Goal: Task Accomplishment & Management: Use online tool/utility

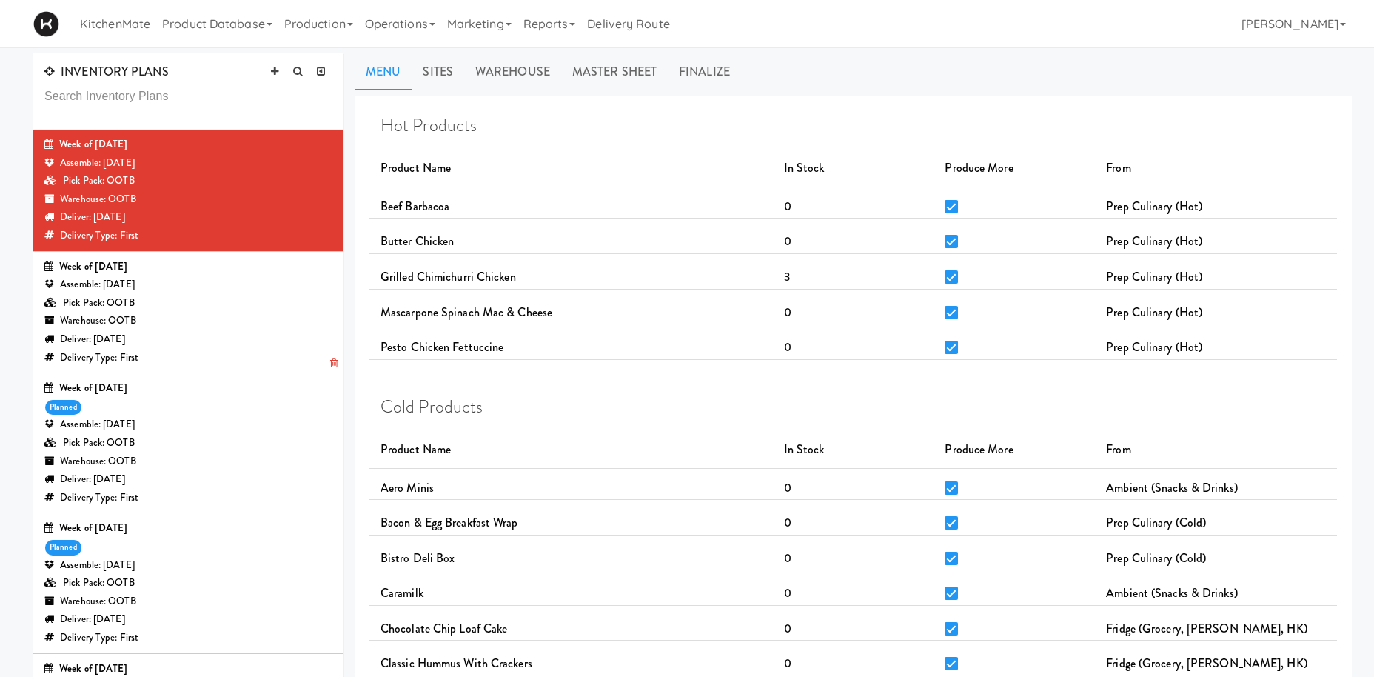
click at [213, 309] on div "Pick Pack: OOTB" at bounding box center [188, 303] width 288 height 19
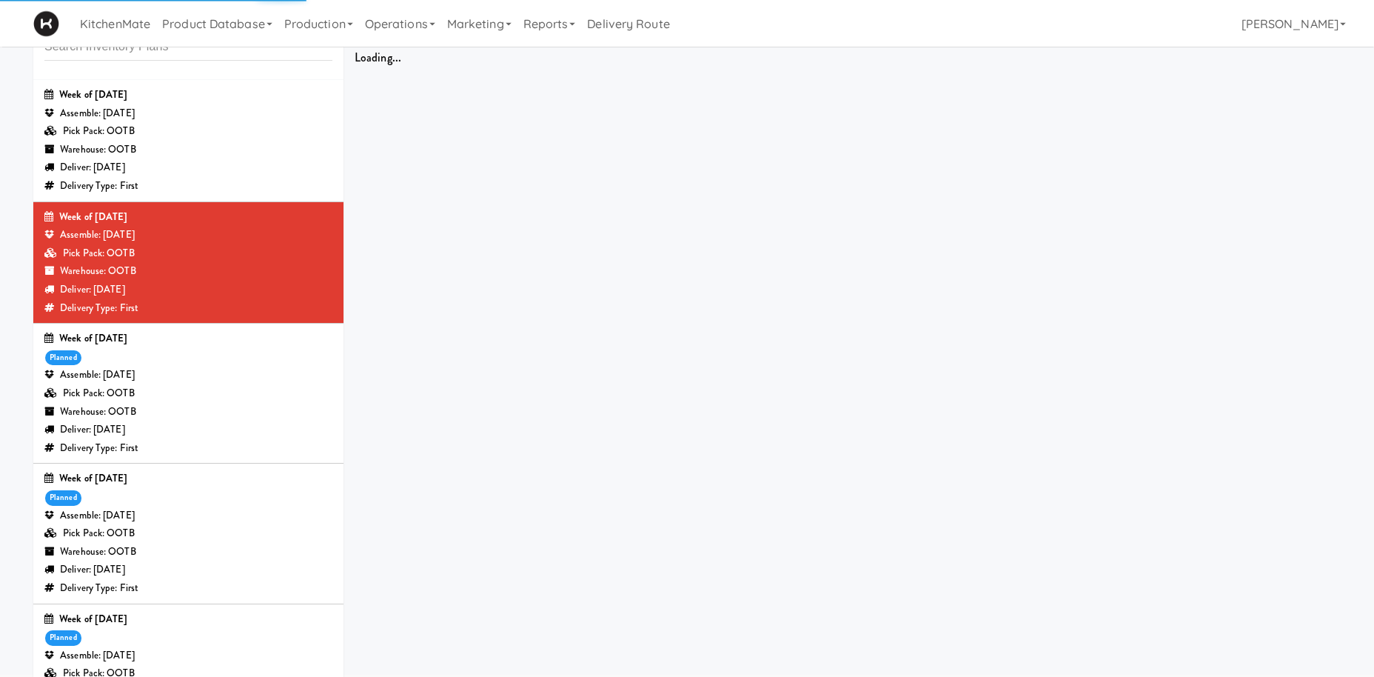
scroll to position [54, 0]
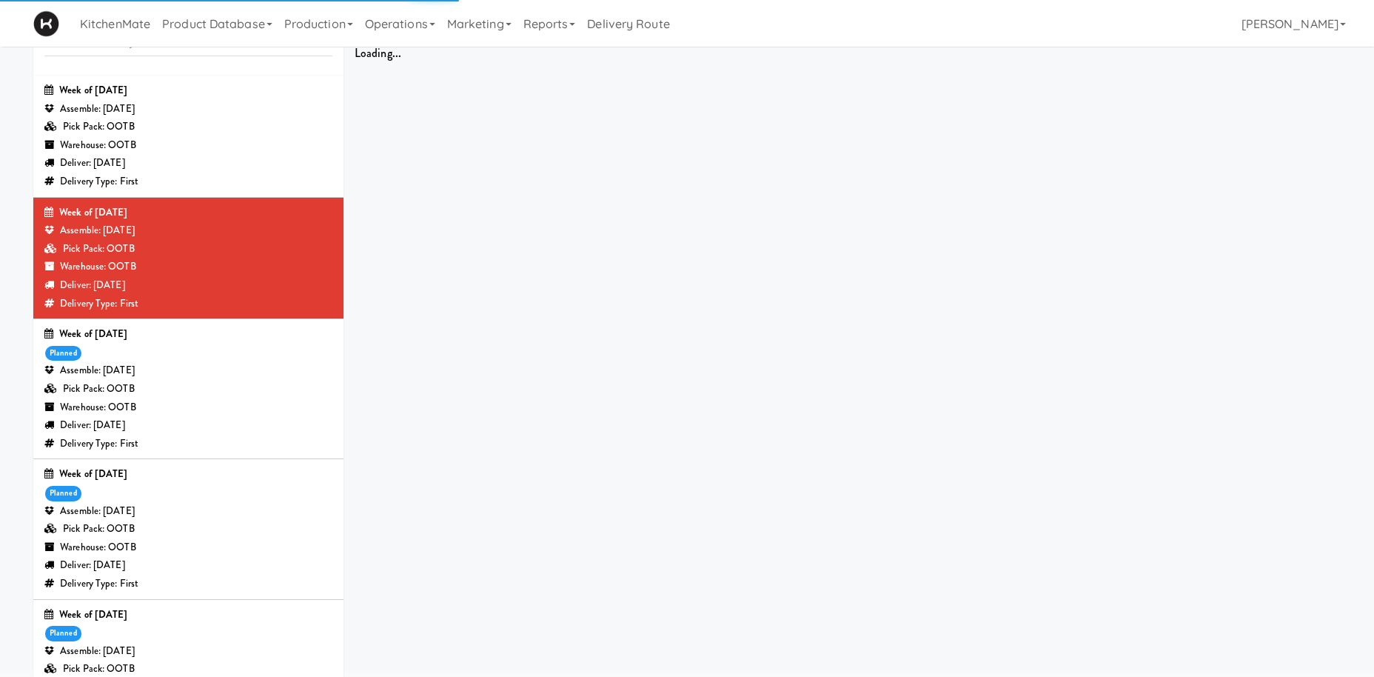
click at [115, 529] on div "Pick Pack: OOTB" at bounding box center [188, 529] width 288 height 19
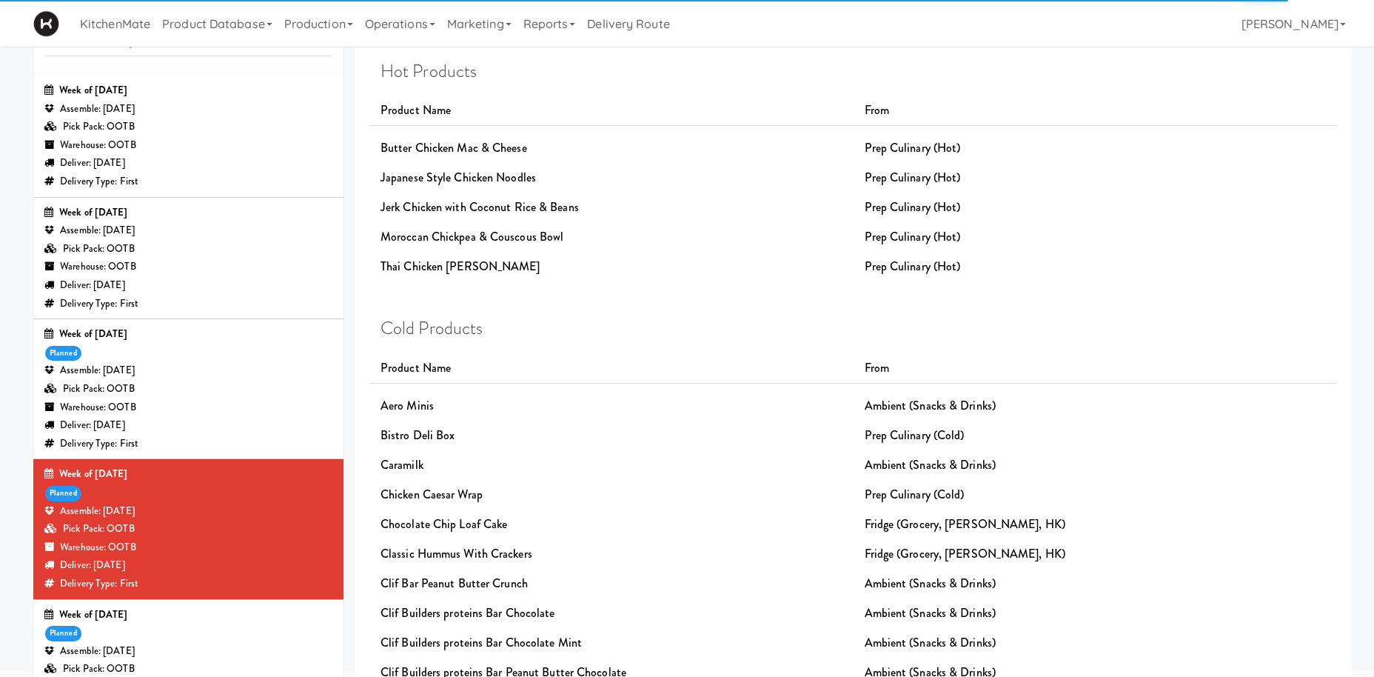
click at [779, 36] on link "Productions" at bounding box center [813, 17] width 109 height 37
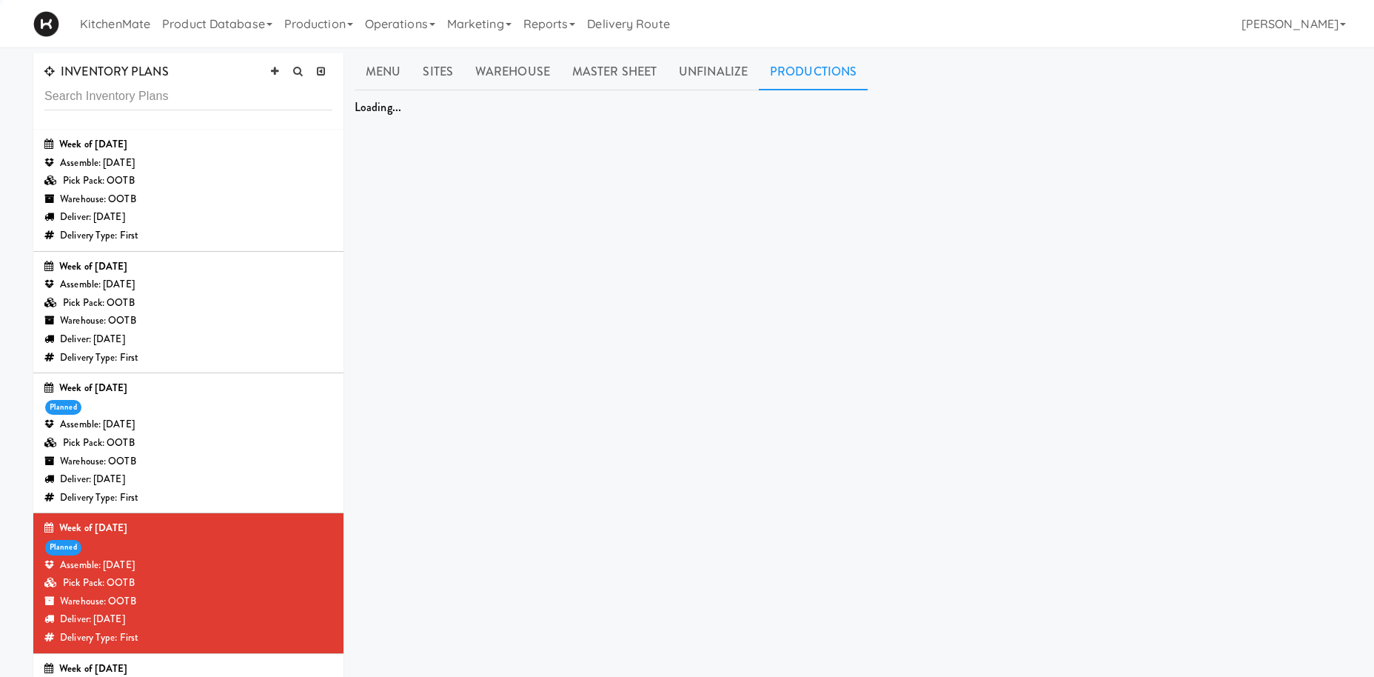
click at [804, 69] on link "Productions" at bounding box center [813, 71] width 109 height 37
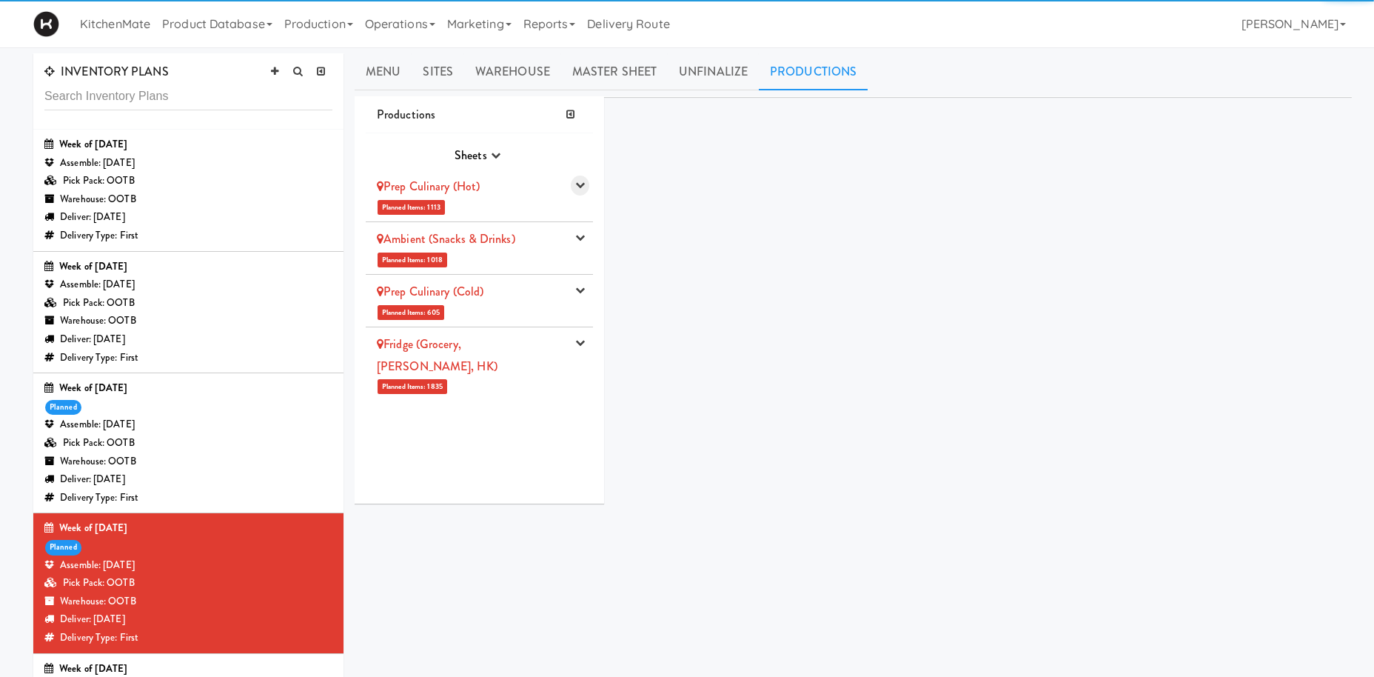
click at [579, 186] on icon "button" at bounding box center [580, 185] width 10 height 10
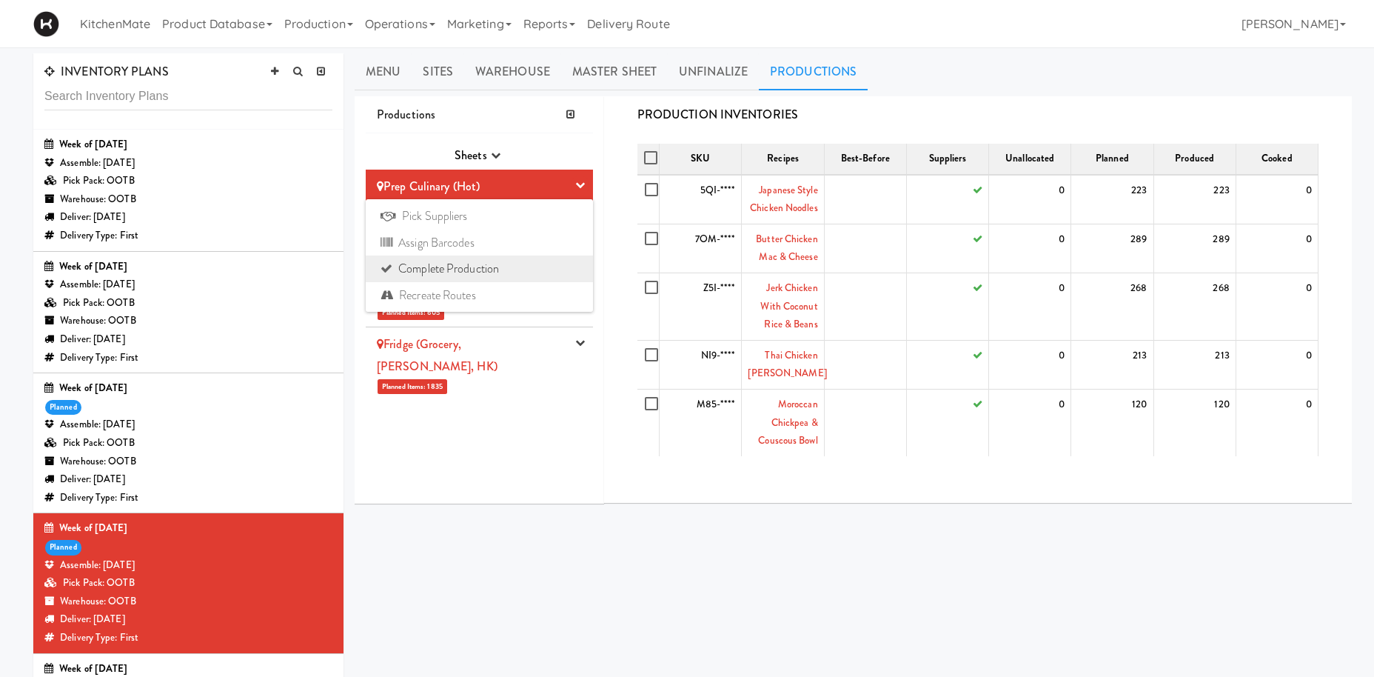
click at [478, 275] on link "Complete Production" at bounding box center [479, 268] width 227 height 27
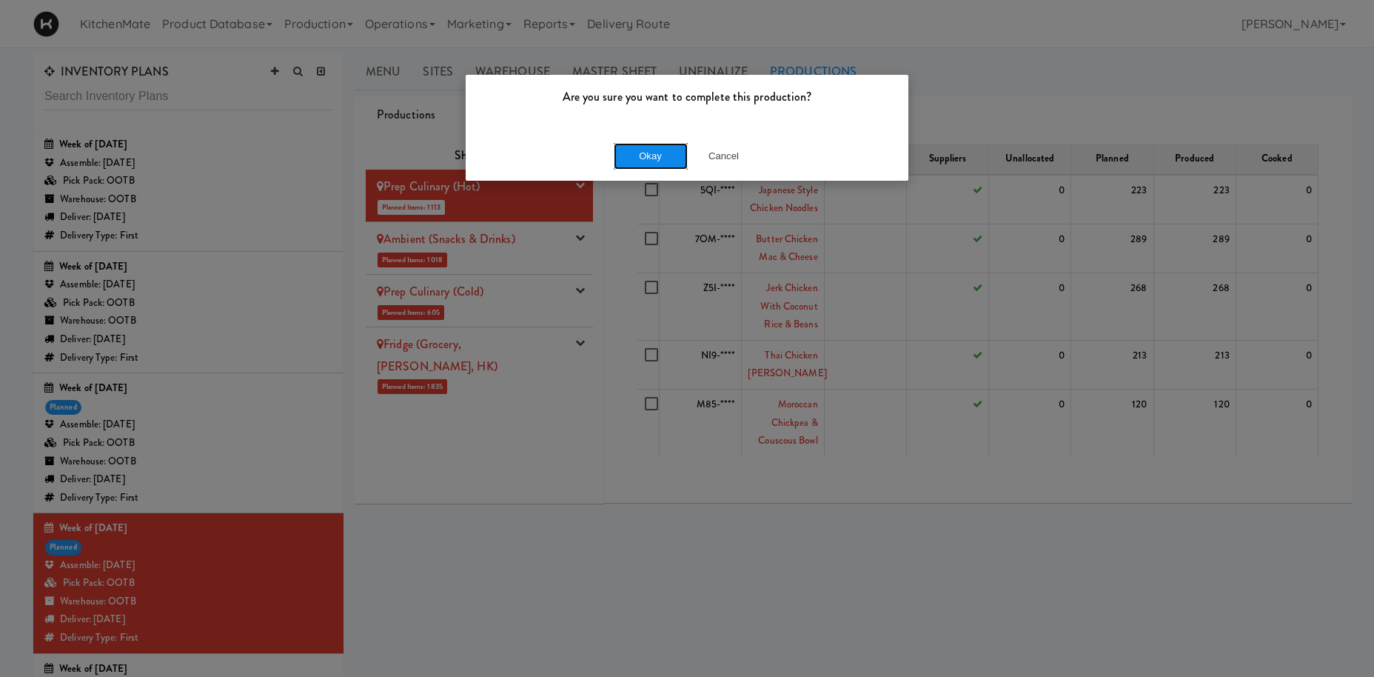
click at [662, 153] on button "Okay" at bounding box center [651, 156] width 74 height 27
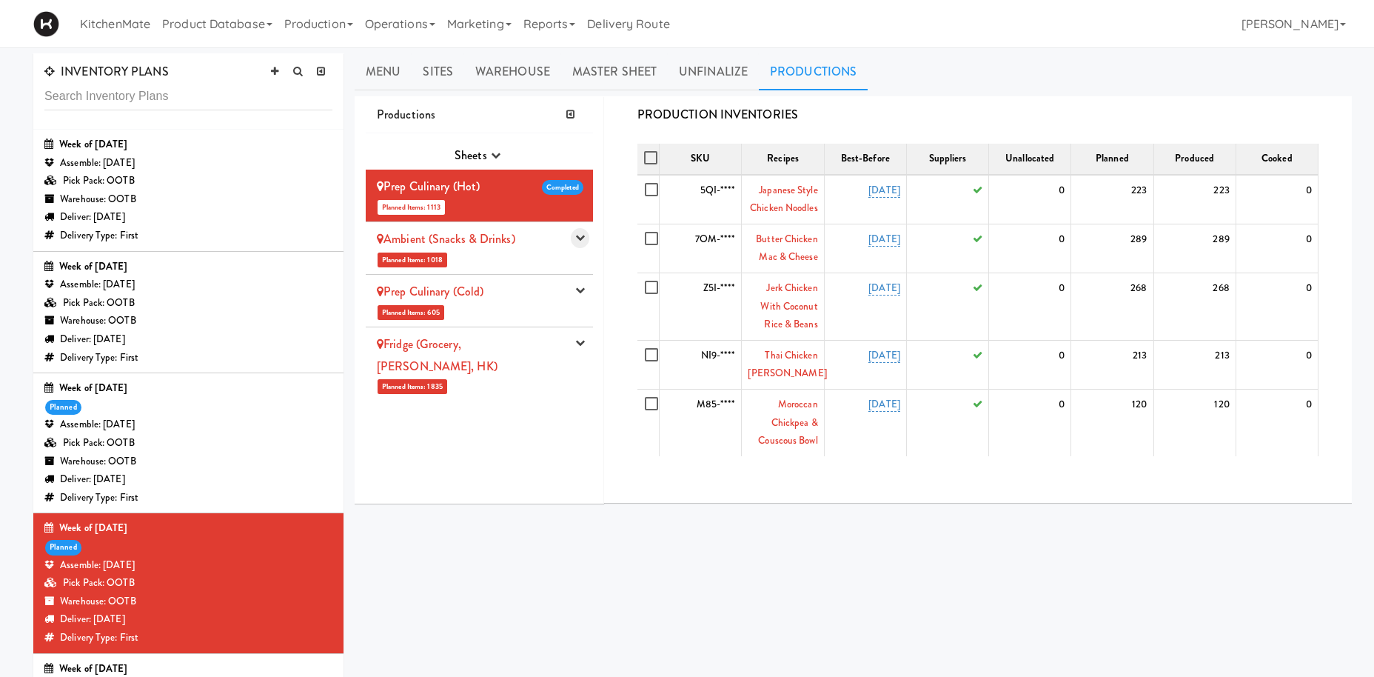
click at [576, 241] on button "button" at bounding box center [580, 238] width 19 height 20
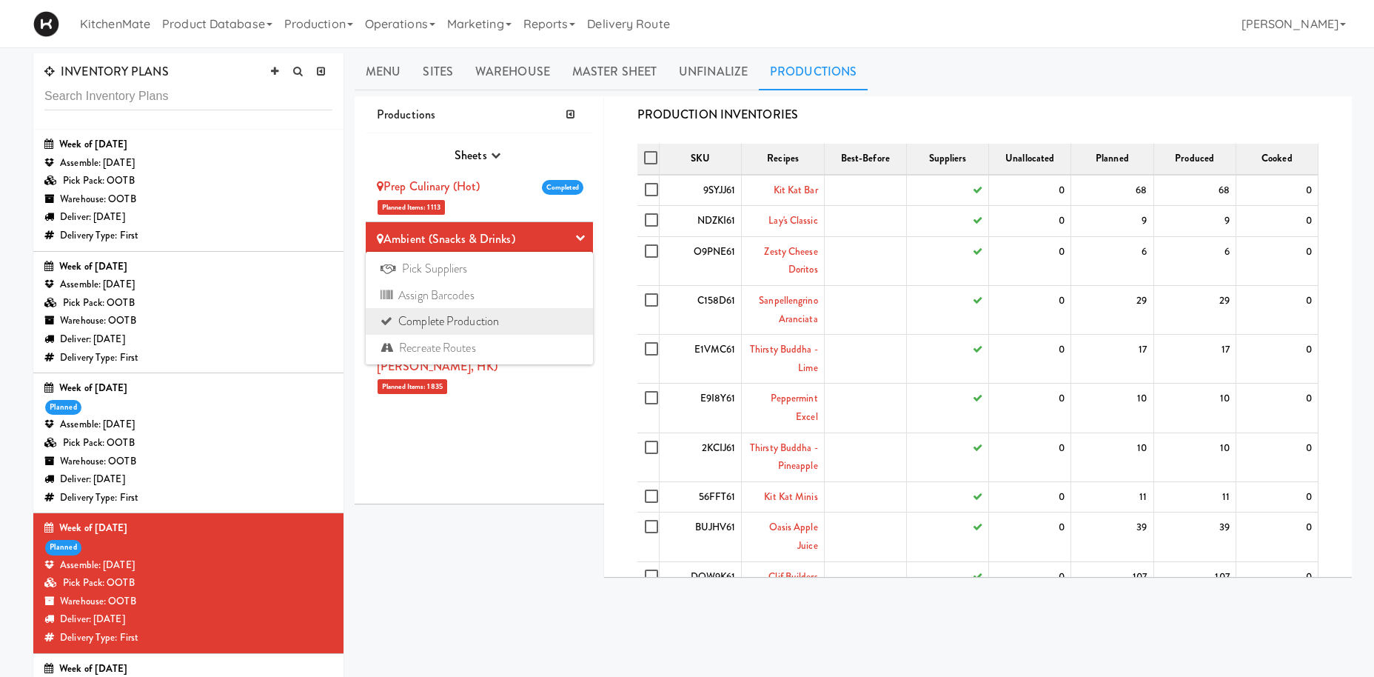
click at [467, 323] on link "Complete Production" at bounding box center [479, 321] width 227 height 27
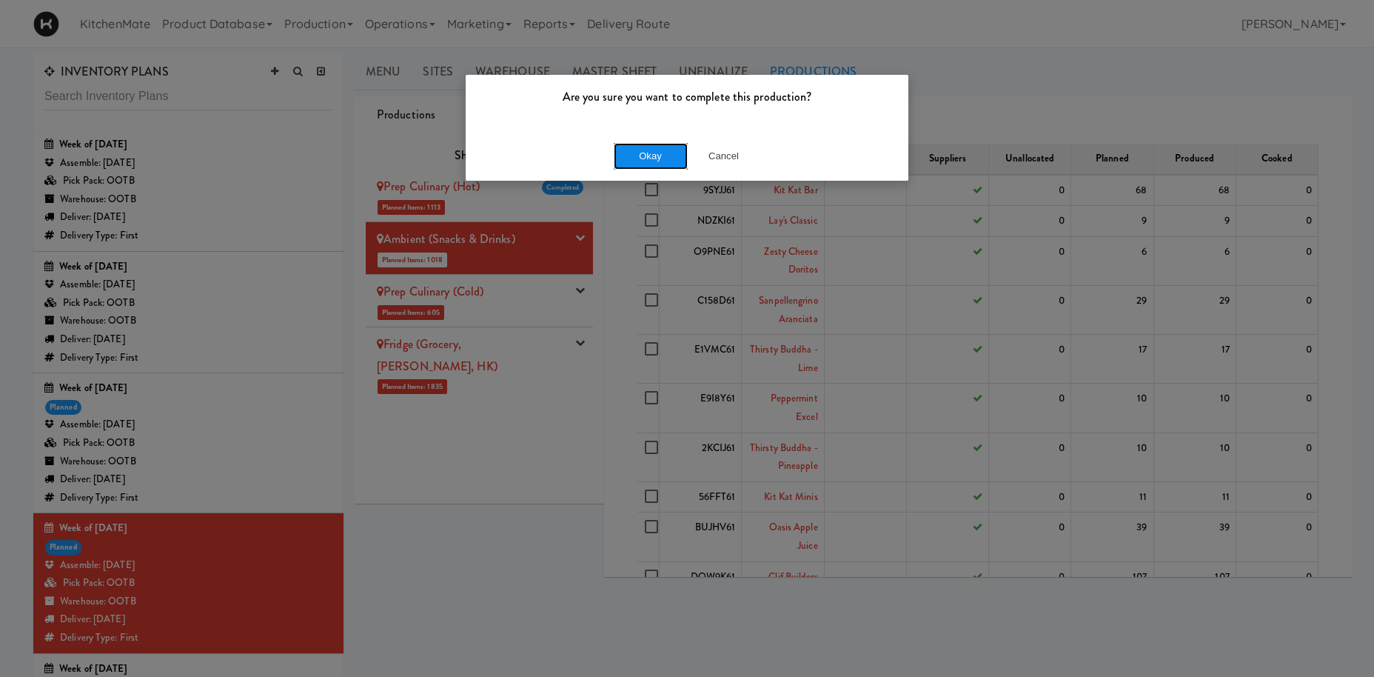
click at [655, 155] on button "Okay" at bounding box center [651, 156] width 74 height 27
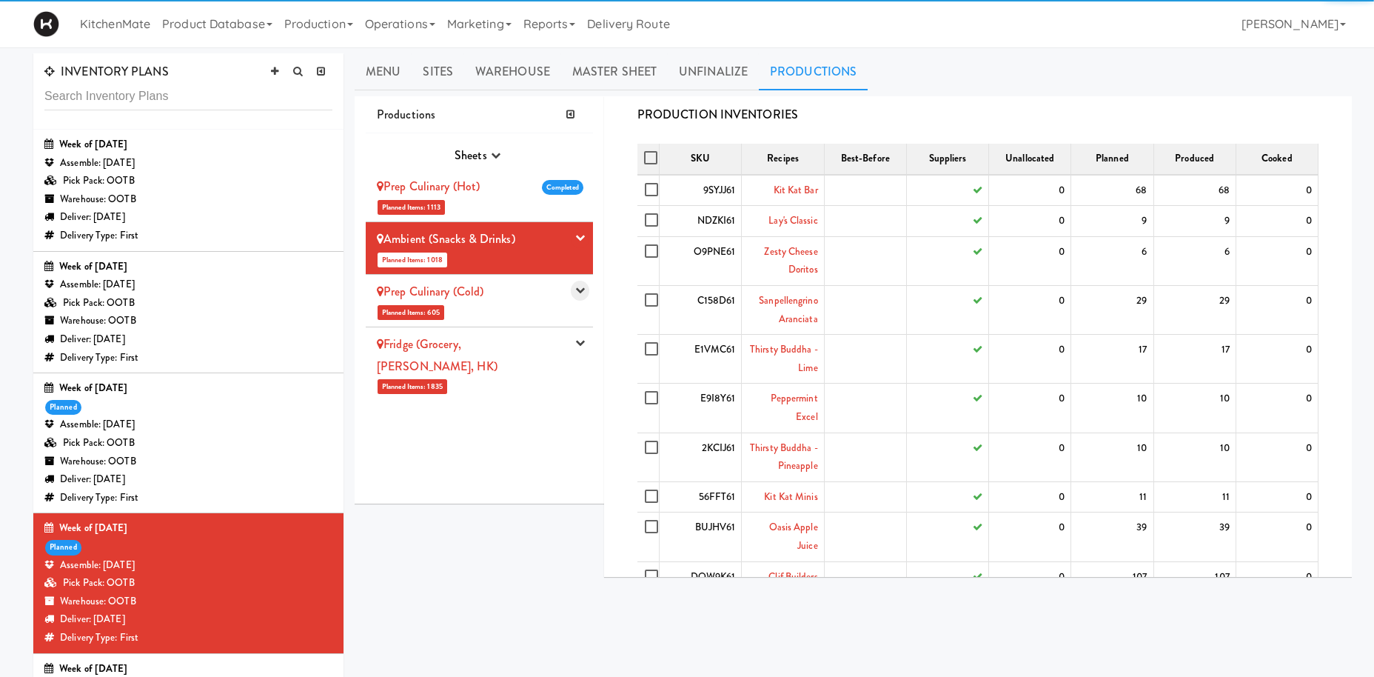
click at [574, 291] on button "button" at bounding box center [580, 291] width 19 height 20
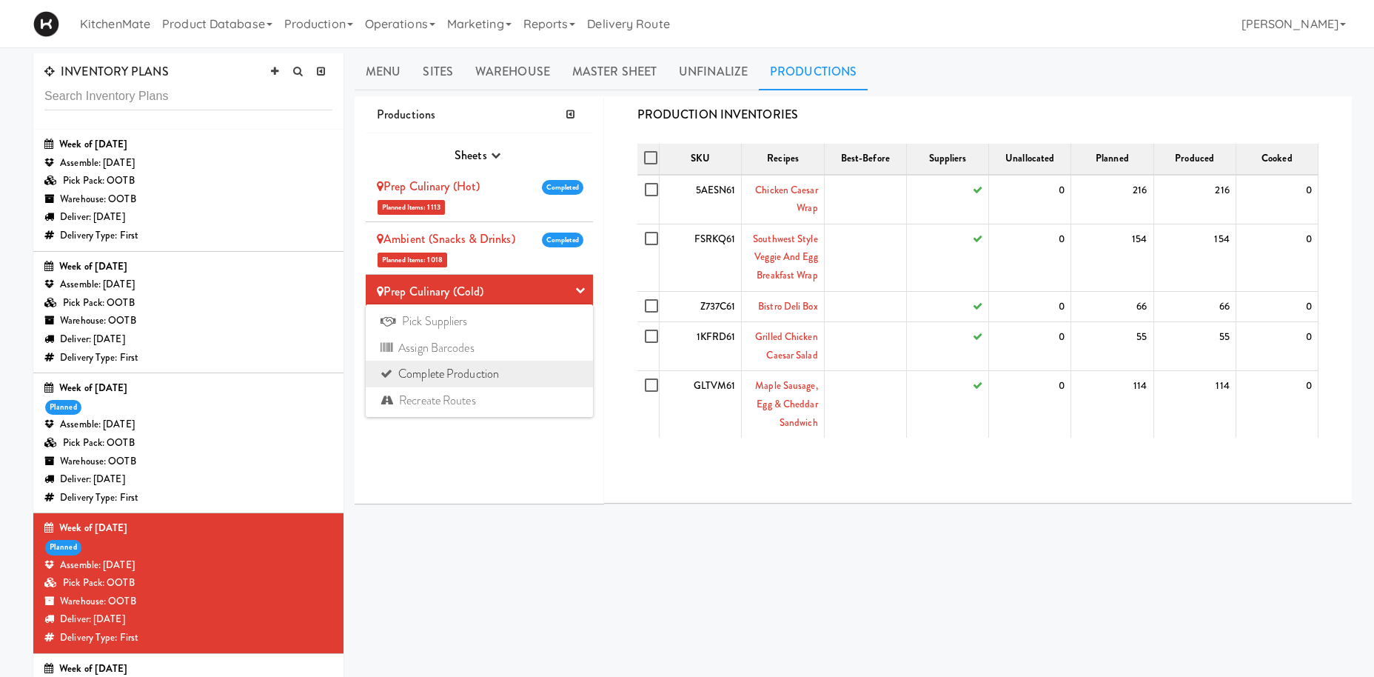
click at [435, 378] on link "Complete Production" at bounding box center [479, 373] width 227 height 27
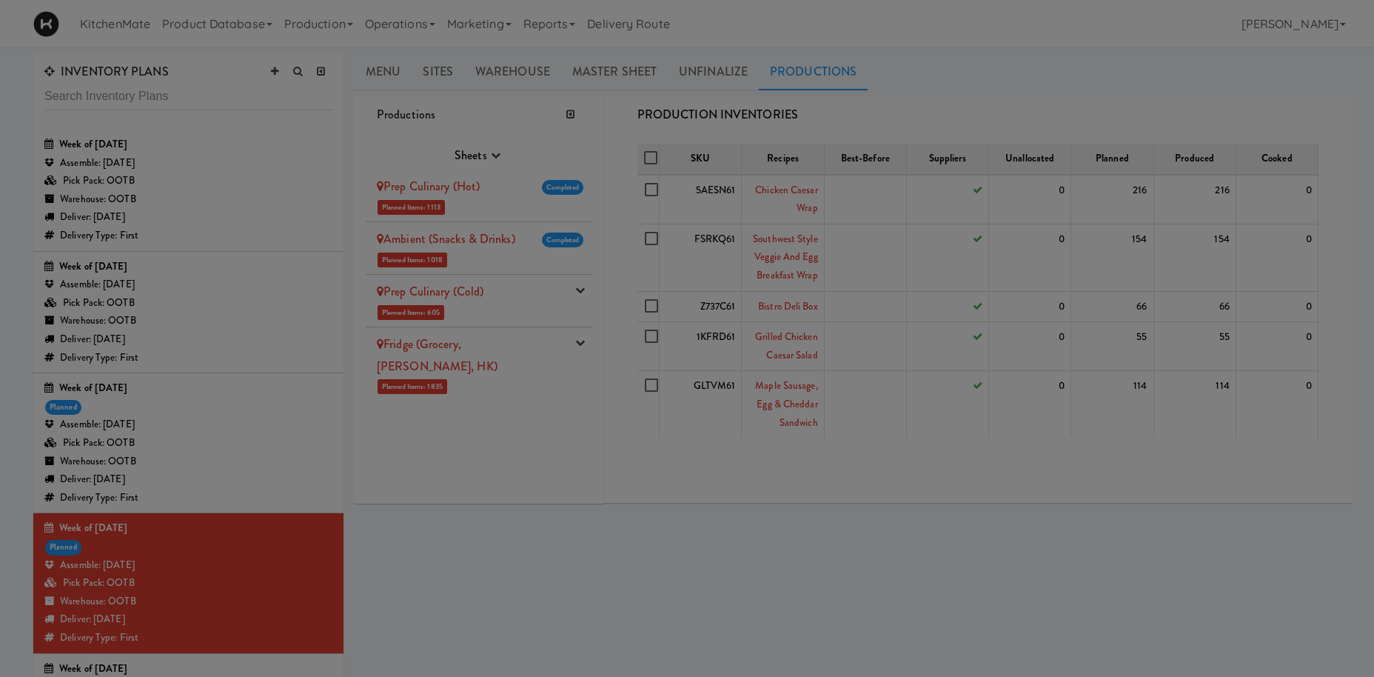
click at [0, 0] on button "Okay" at bounding box center [0, 0] width 0 height 0
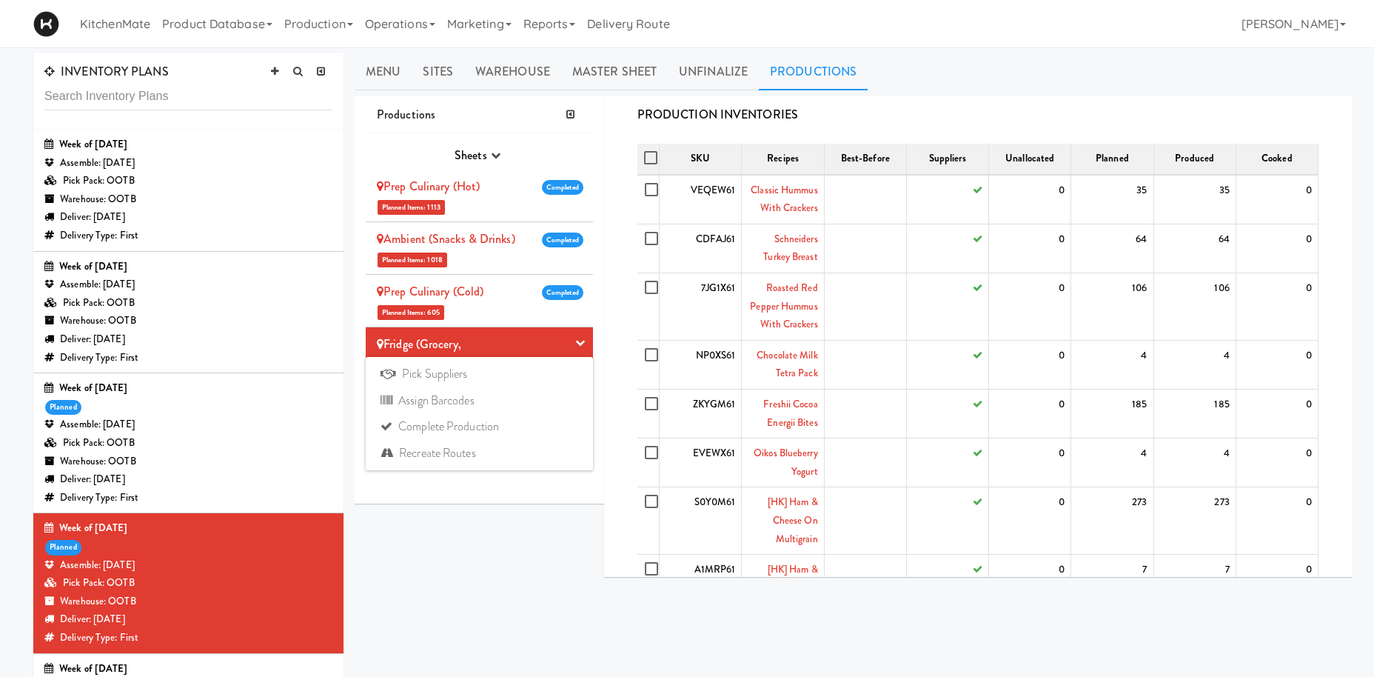
click at [461, 429] on div "Sheets Purchase Order Sheets Transporation Company All Hot Meals Pick/Pack Purc…" at bounding box center [479, 318] width 227 height 370
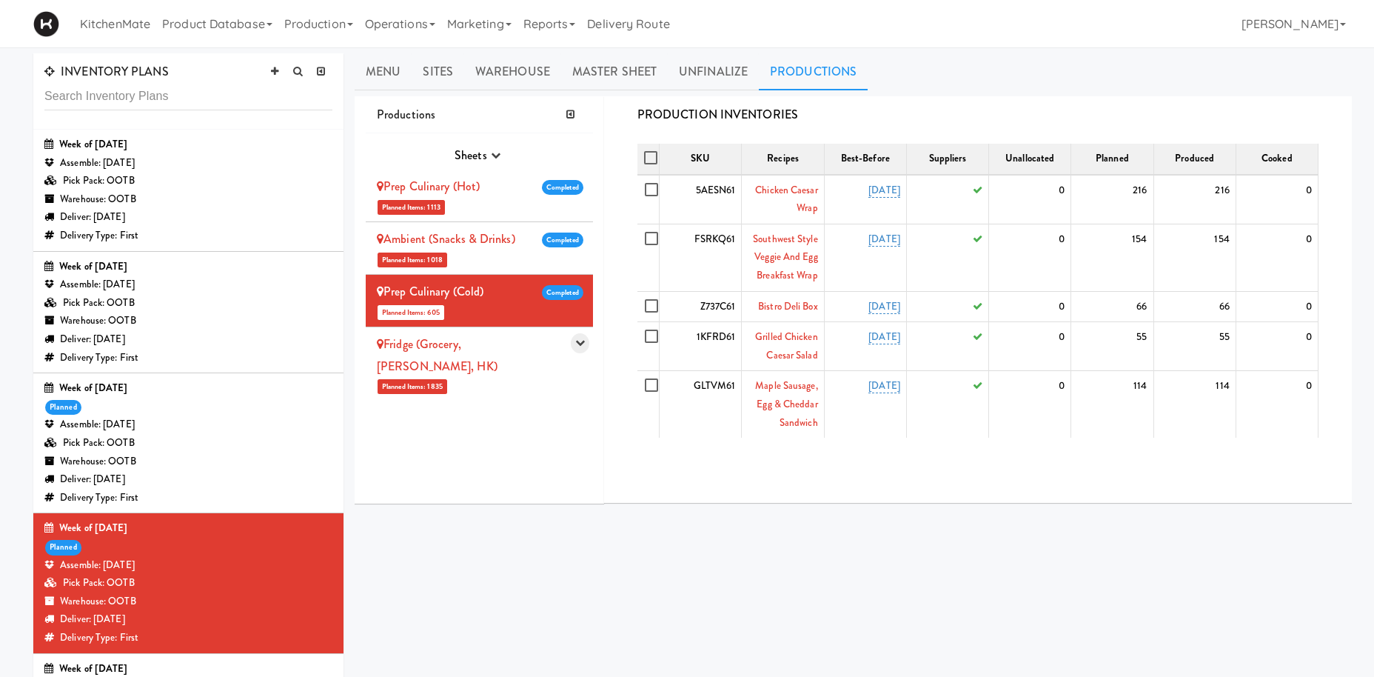
click at [583, 346] on icon "button" at bounding box center [580, 343] width 10 height 10
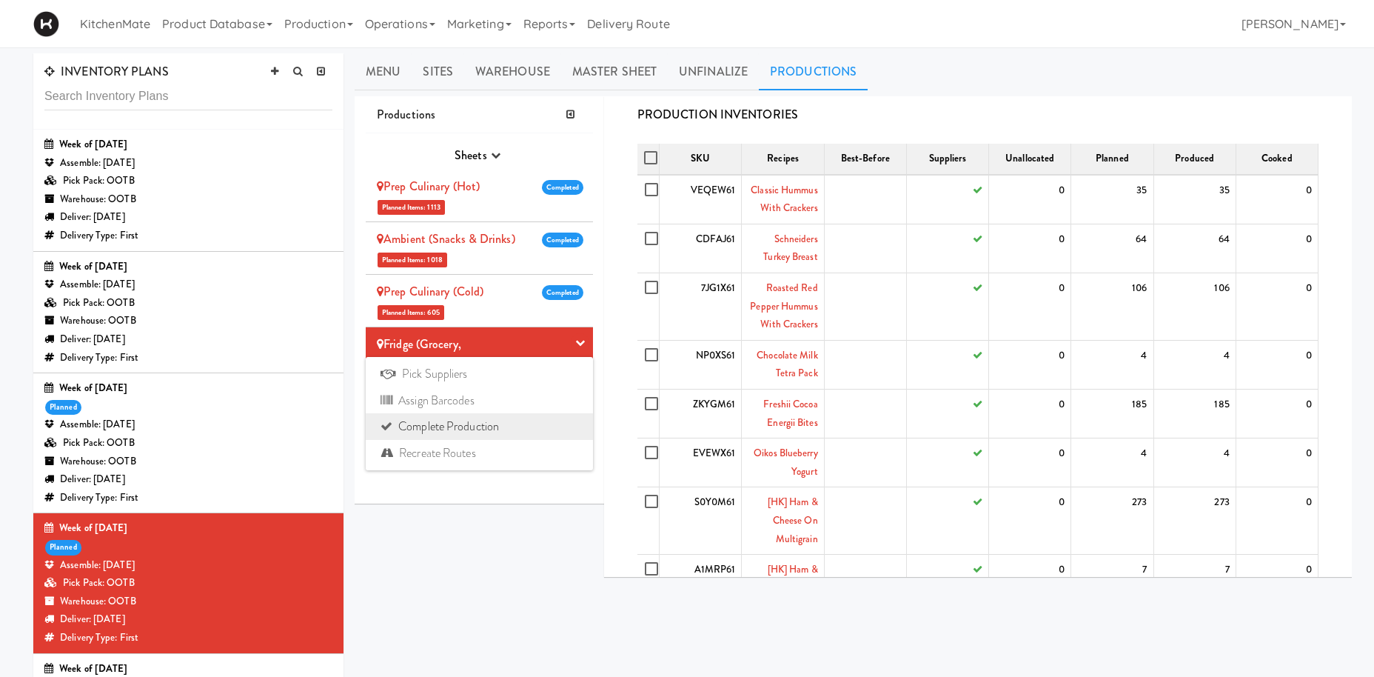
click at [494, 429] on link "Complete Production" at bounding box center [479, 426] width 227 height 27
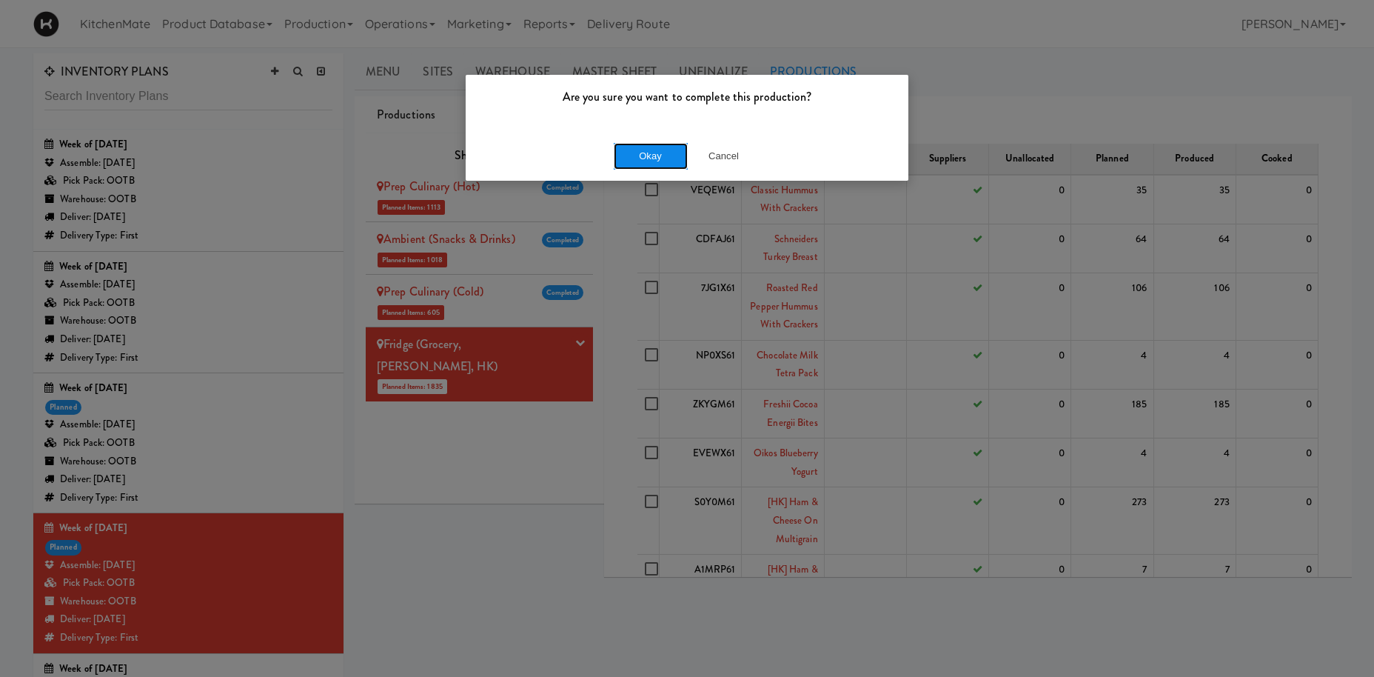
click at [645, 151] on button "Okay" at bounding box center [651, 156] width 74 height 27
